Goal: Transaction & Acquisition: Purchase product/service

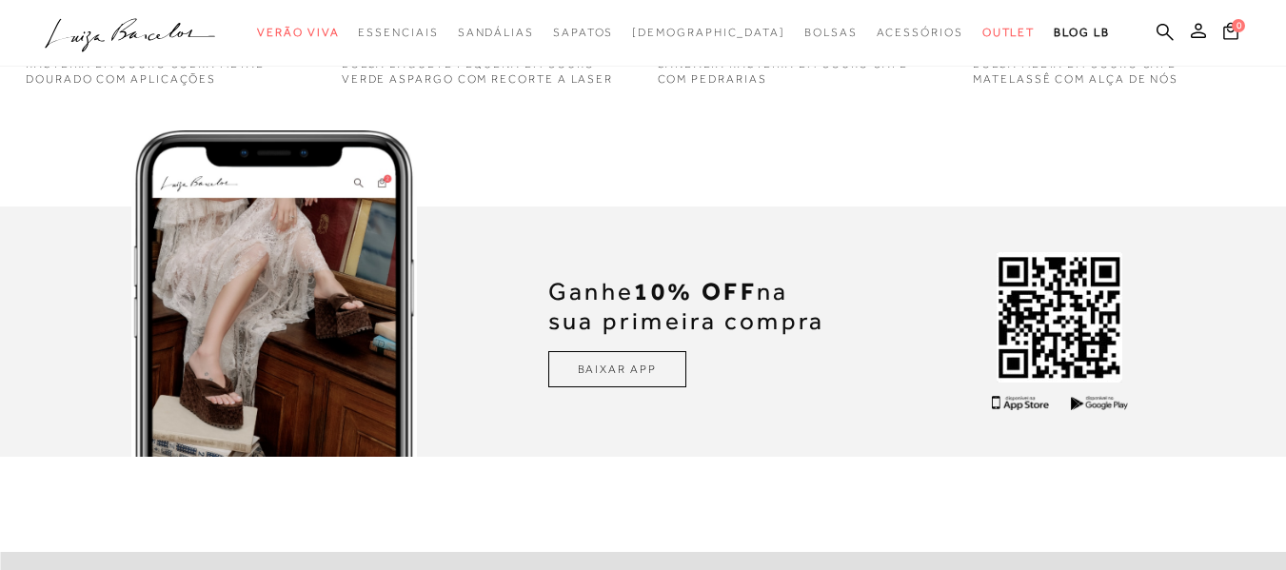
scroll to position [4443, 0]
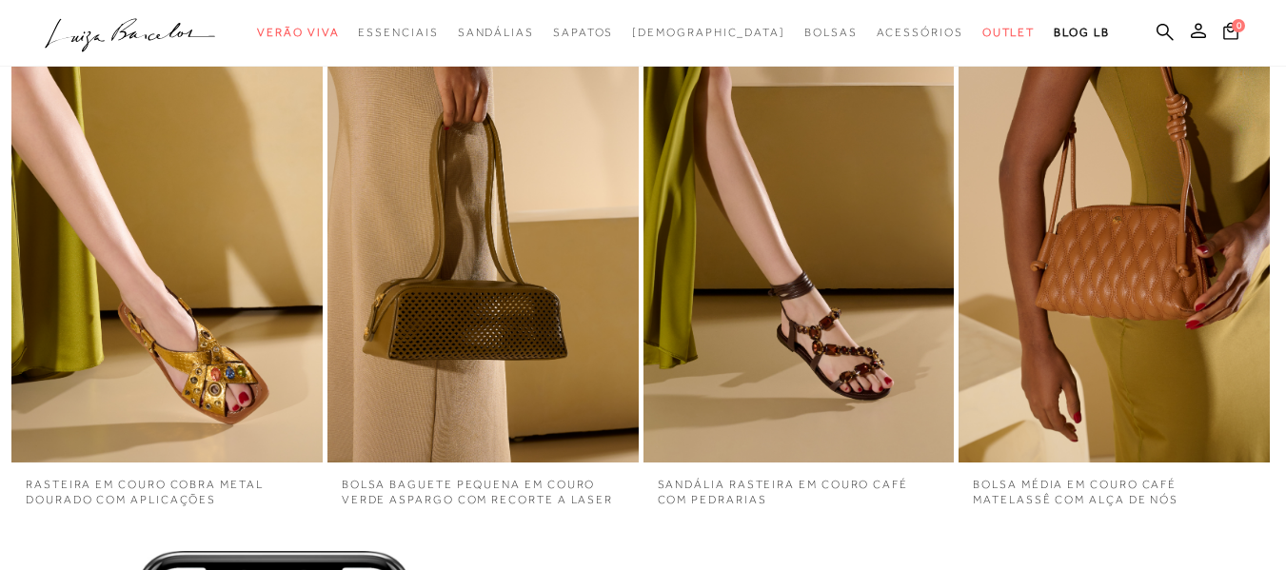
drag, startPoint x: 1131, startPoint y: 33, endPoint x: 1088, endPoint y: 52, distance: 46.9
click at [1156, 33] on icon at bounding box center [1164, 32] width 17 height 18
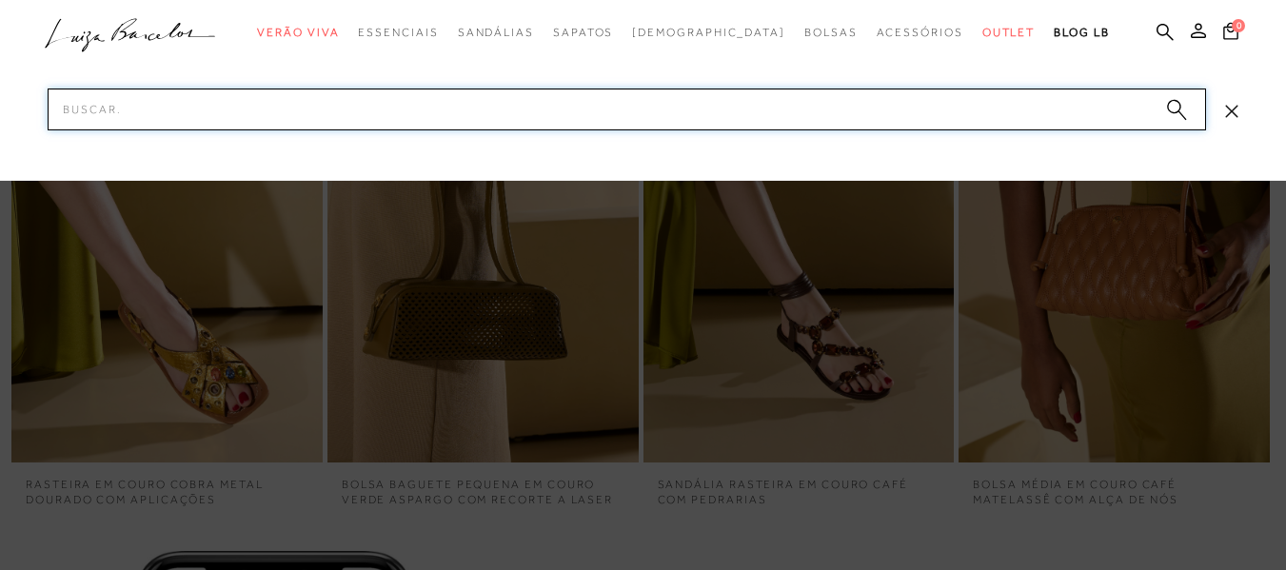
click at [418, 109] on input "Pesquisar" at bounding box center [627, 110] width 1158 height 42
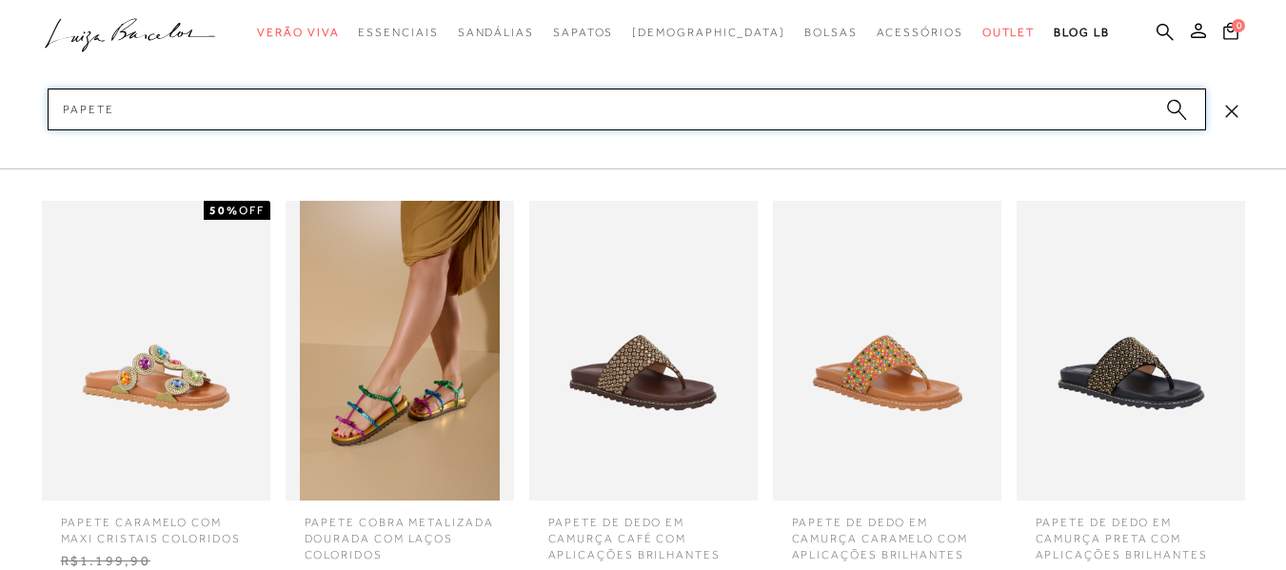
scroll to position [5237, 0]
type input "papete"
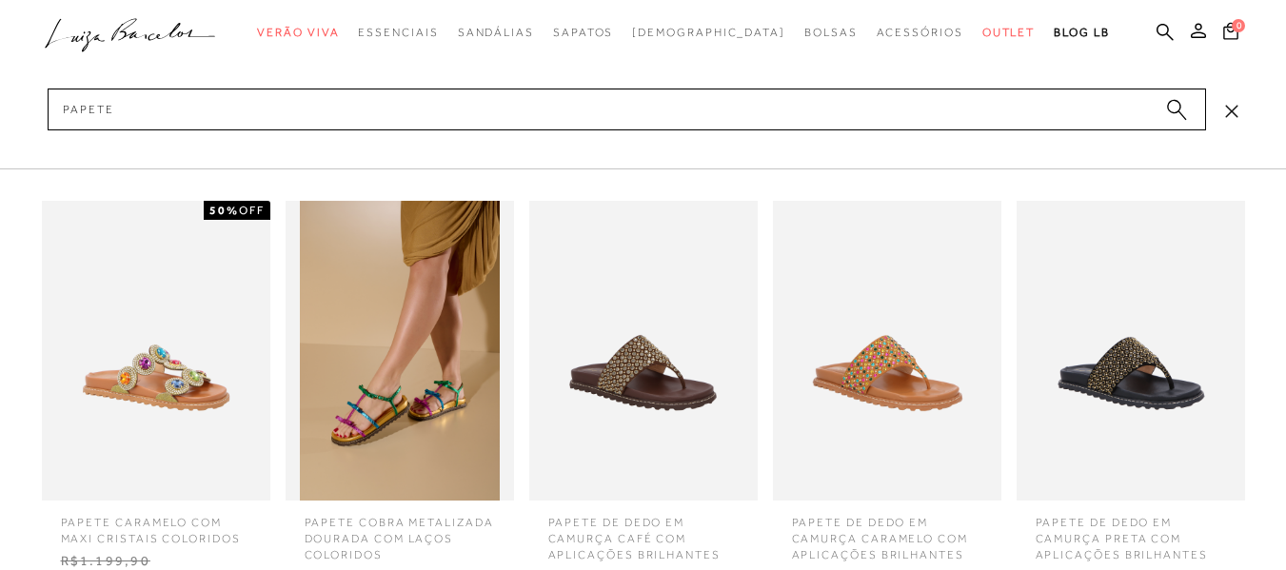
click at [128, 340] on img at bounding box center [156, 351] width 228 height 300
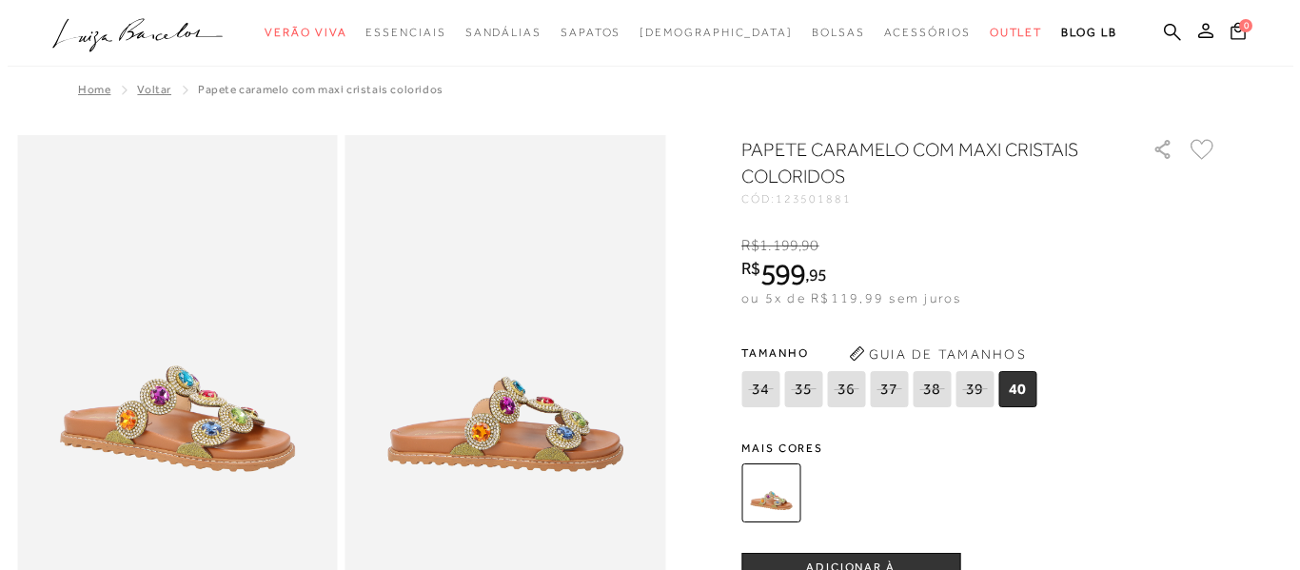
scroll to position [476, 0]
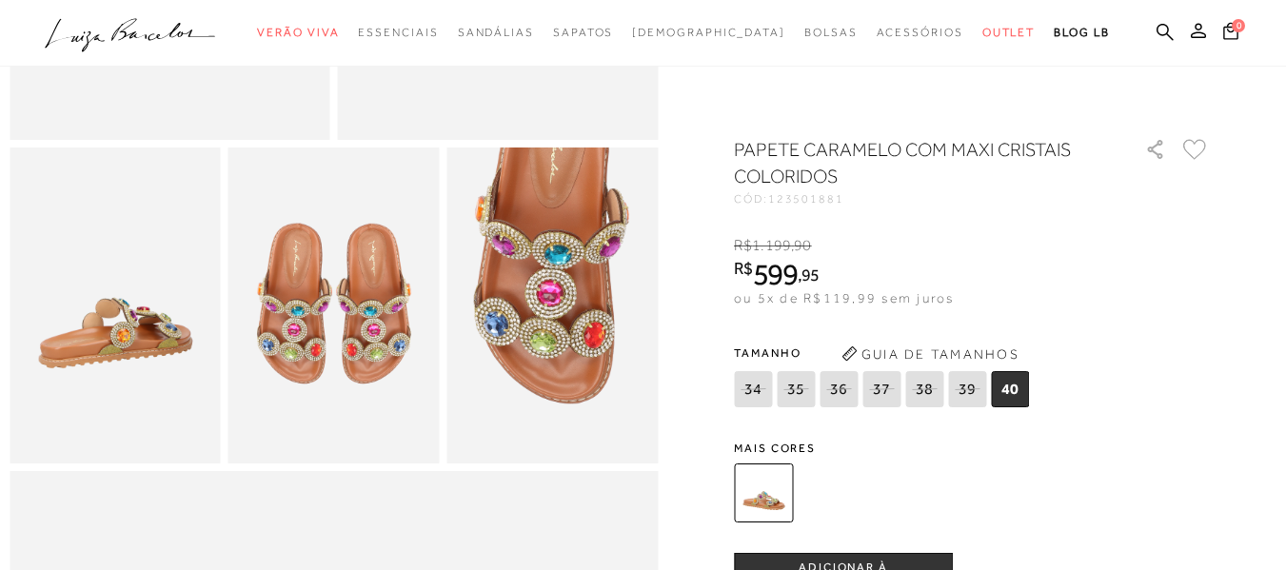
click at [895, 351] on button "Guia de Tamanhos" at bounding box center [930, 354] width 190 height 30
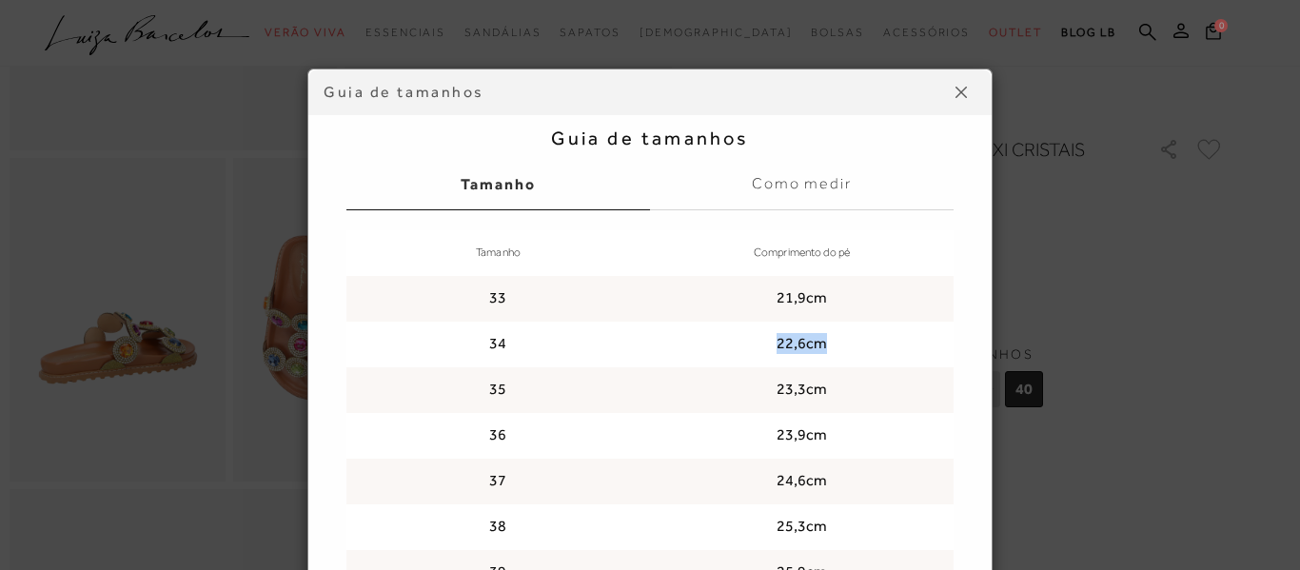
drag, startPoint x: 820, startPoint y: 345, endPoint x: 745, endPoint y: 347, distance: 75.2
click at [745, 347] on td "22,6cm" at bounding box center [802, 345] width 304 height 46
copy td "22,6cm"
click at [780, 380] on td "23,3cm" at bounding box center [802, 390] width 304 height 46
click at [776, 385] on td "23,3cm" at bounding box center [802, 390] width 304 height 46
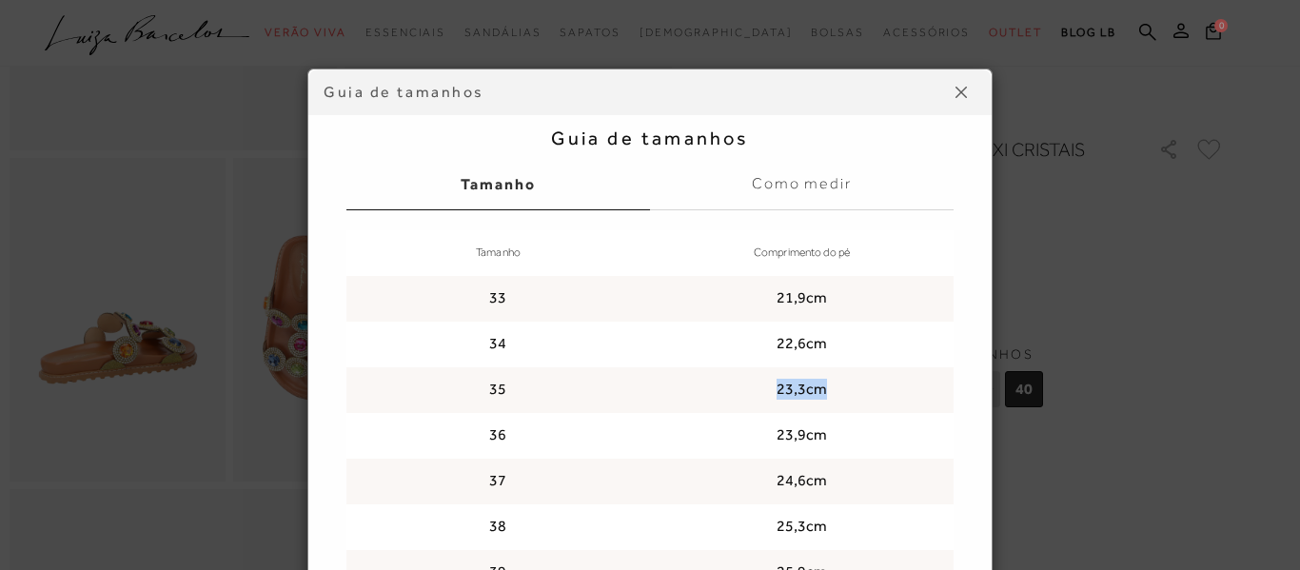
click at [776, 385] on td "23,3cm" at bounding box center [802, 390] width 304 height 46
copy tbody "23,3cm"
click at [799, 433] on td "23,9cm" at bounding box center [802, 436] width 304 height 46
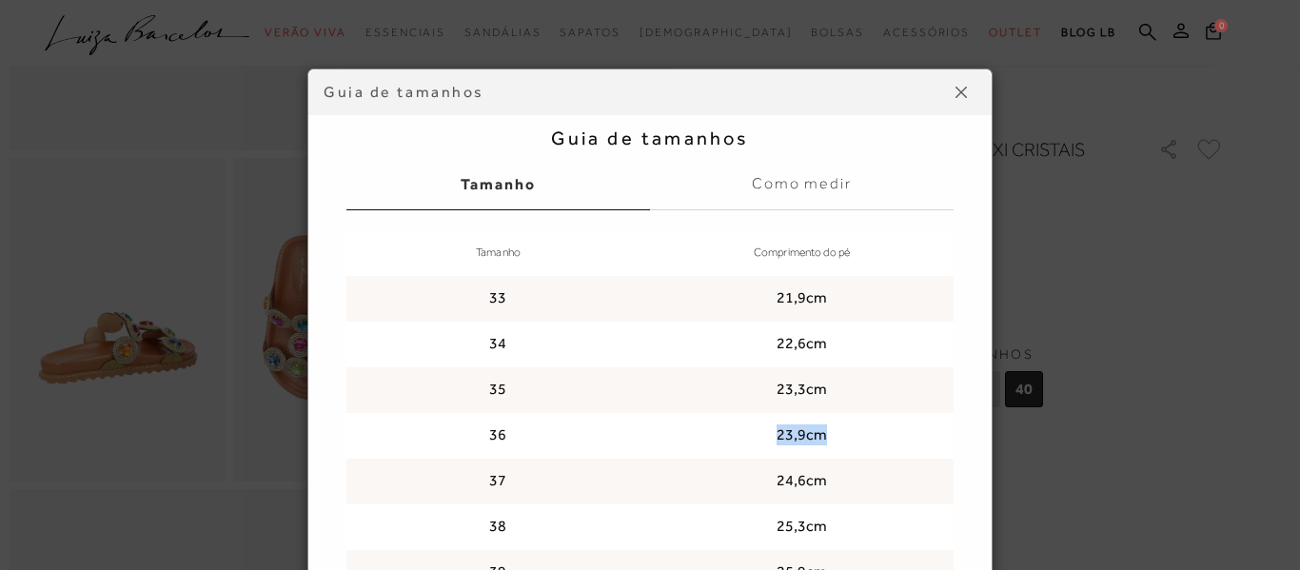
copy td "23,9cm"
click at [787, 479] on td "24,6cm" at bounding box center [802, 482] width 304 height 46
copy td "24,6cm"
click at [811, 534] on td "25,3cm" at bounding box center [802, 527] width 304 height 46
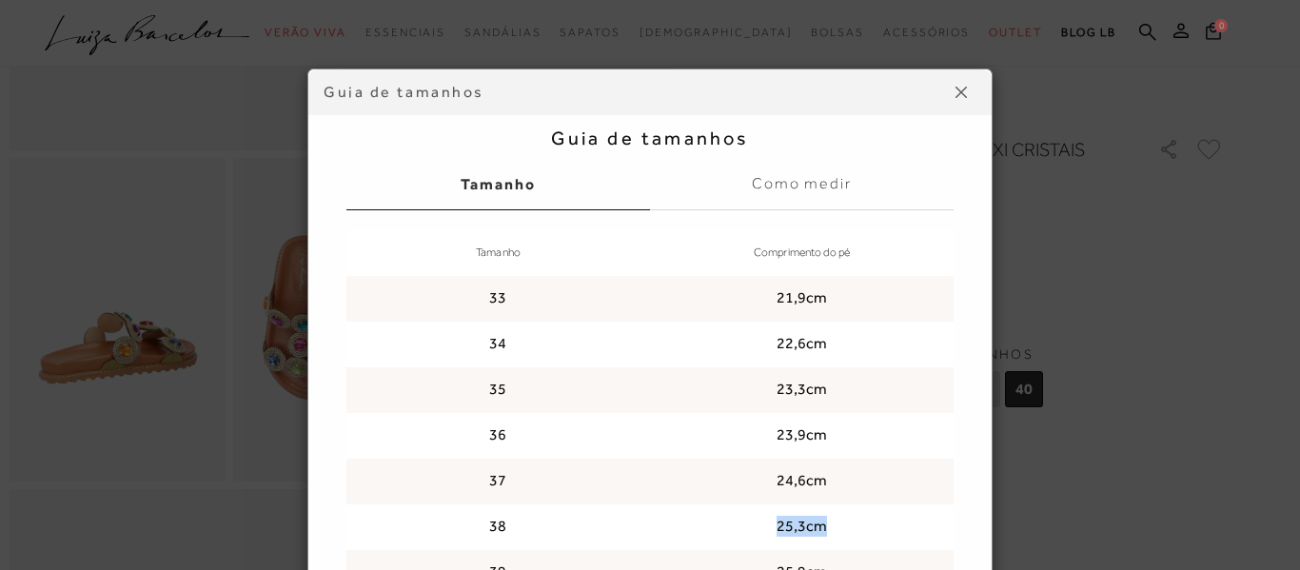
click at [811, 534] on td "25,3cm" at bounding box center [802, 527] width 304 height 46
copy td "25,3cm"
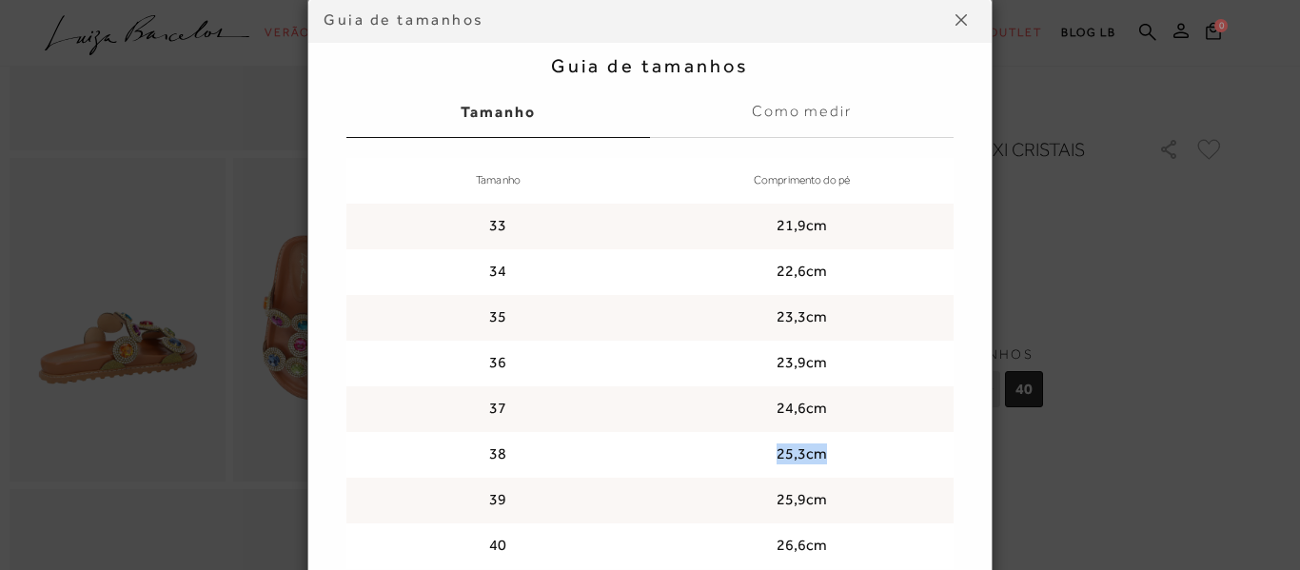
scroll to position [159, 0]
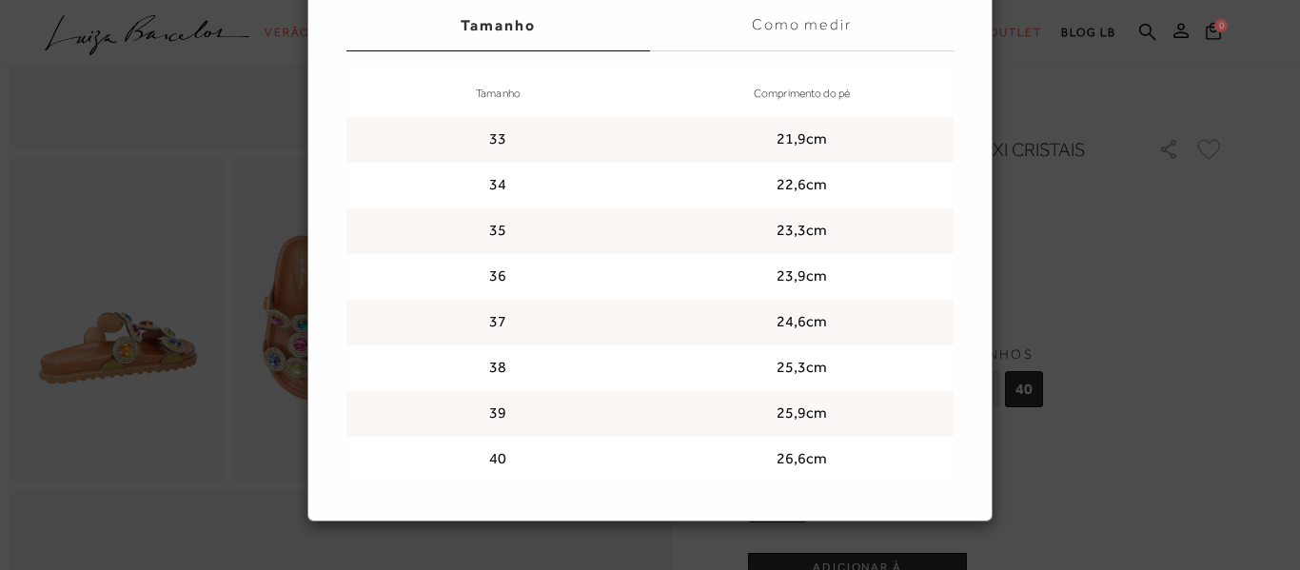
click at [781, 416] on td "25,9cm" at bounding box center [802, 414] width 304 height 46
click at [781, 415] on td "25,9cm" at bounding box center [802, 414] width 304 height 46
copy td "25,9cm"
